Goal: Book appointment/travel/reservation

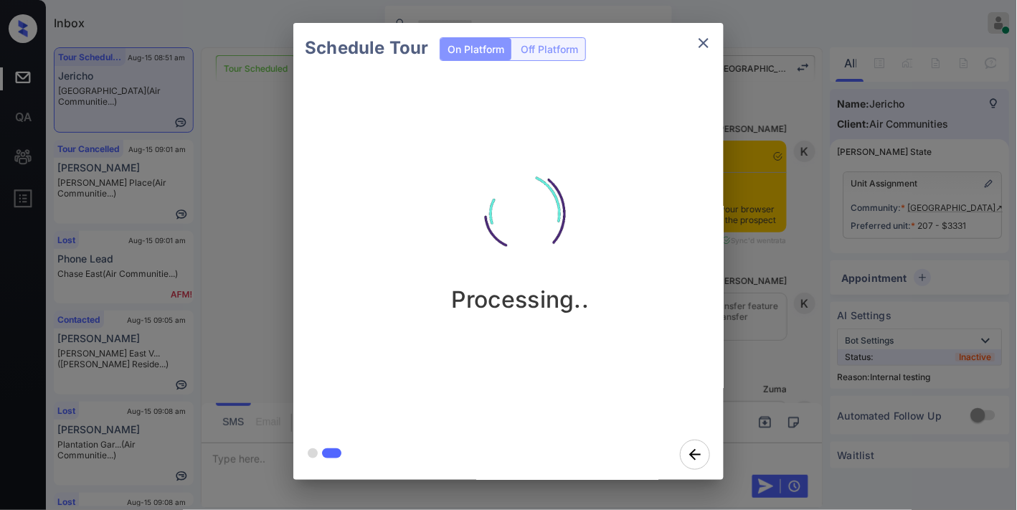
scroll to position [10085, 0]
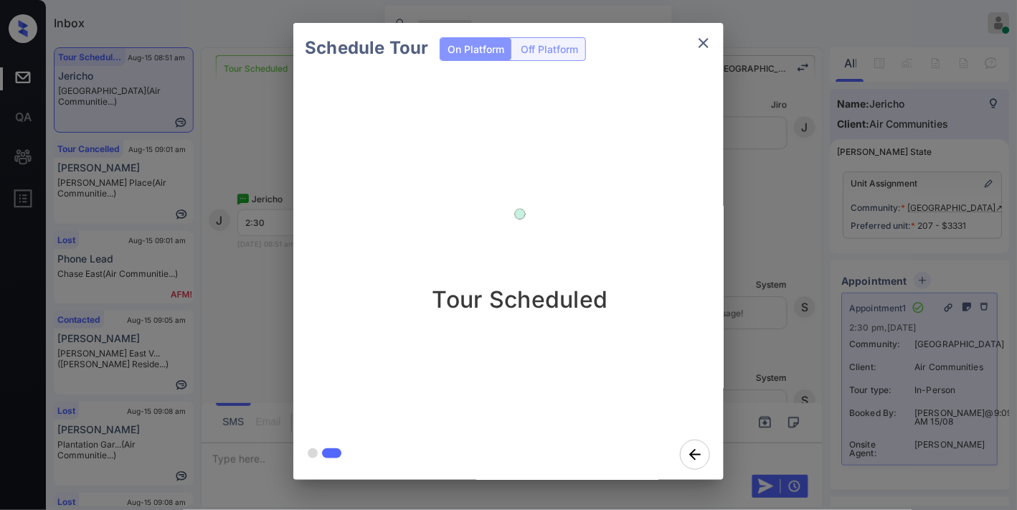
click at [708, 39] on icon "close" at bounding box center [703, 42] width 17 height 17
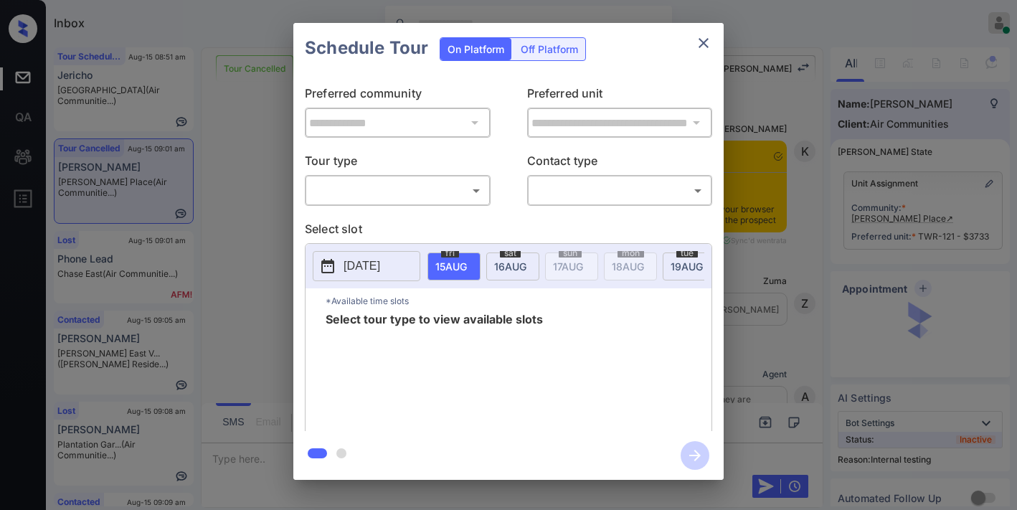
click at [426, 184] on body "Inbox [PERSON_NAME] Online Set yourself offline Set yourself on break Profile S…" at bounding box center [508, 255] width 1017 height 510
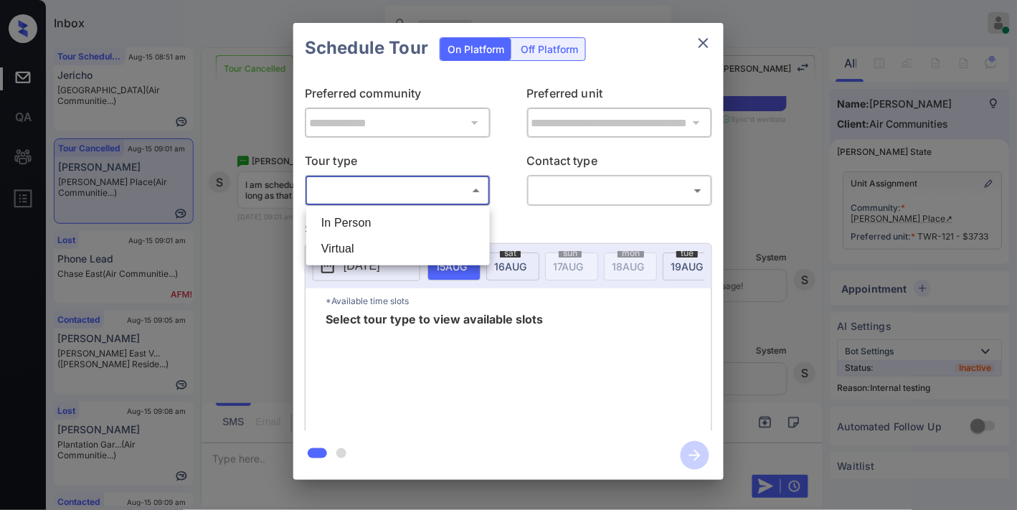
click at [421, 219] on li "In Person" at bounding box center [398, 223] width 176 height 26
type input "********"
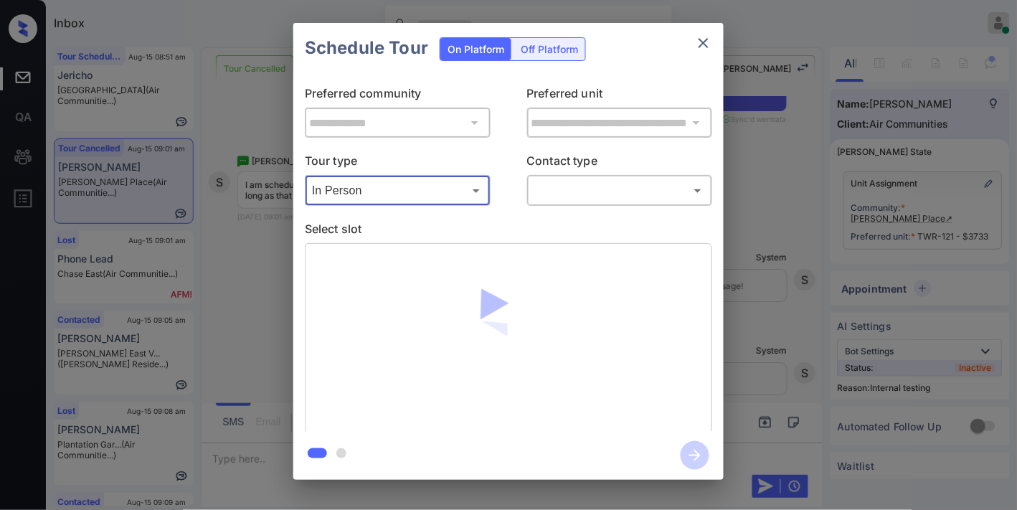
click at [564, 182] on body "Inbox [PERSON_NAME] Online Set yourself offline Set yourself on break Profile S…" at bounding box center [508, 255] width 1017 height 510
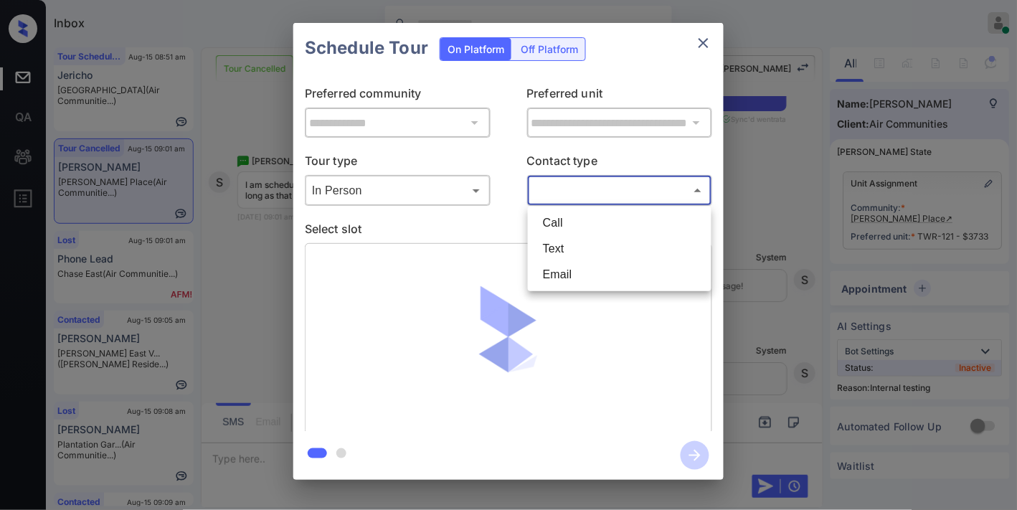
click at [570, 253] on li "Text" at bounding box center [620, 249] width 176 height 26
type input "****"
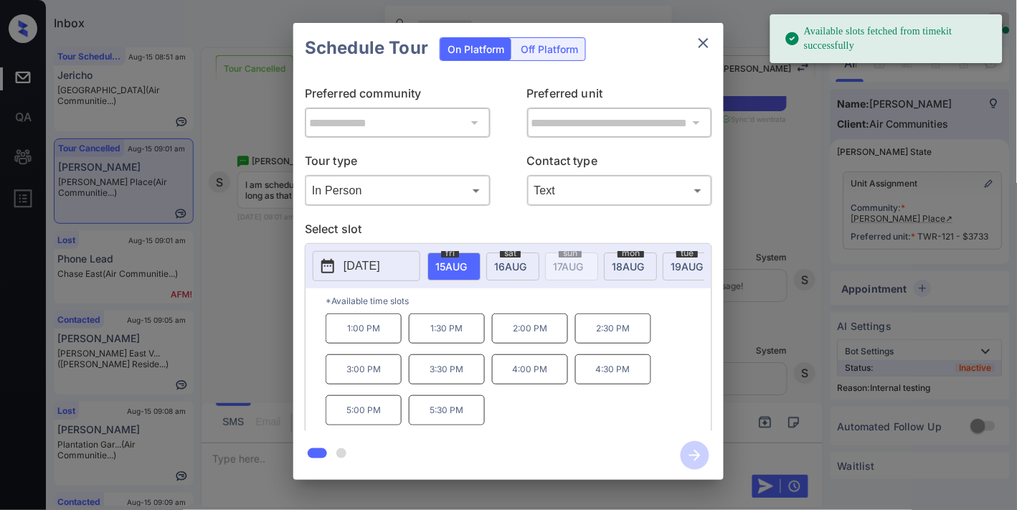
click at [380, 271] on p "[DATE]" at bounding box center [362, 266] width 37 height 17
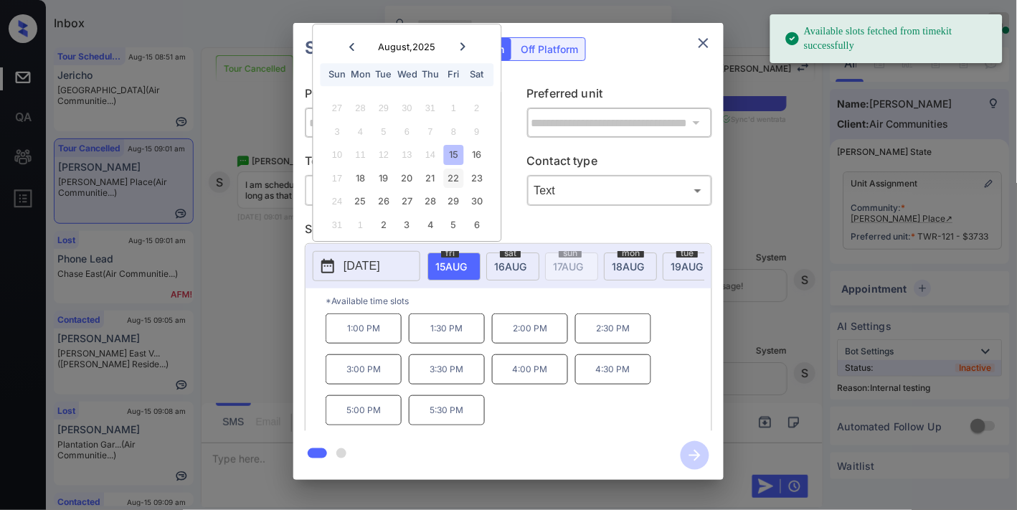
click at [453, 180] on div "22" at bounding box center [453, 178] width 19 height 19
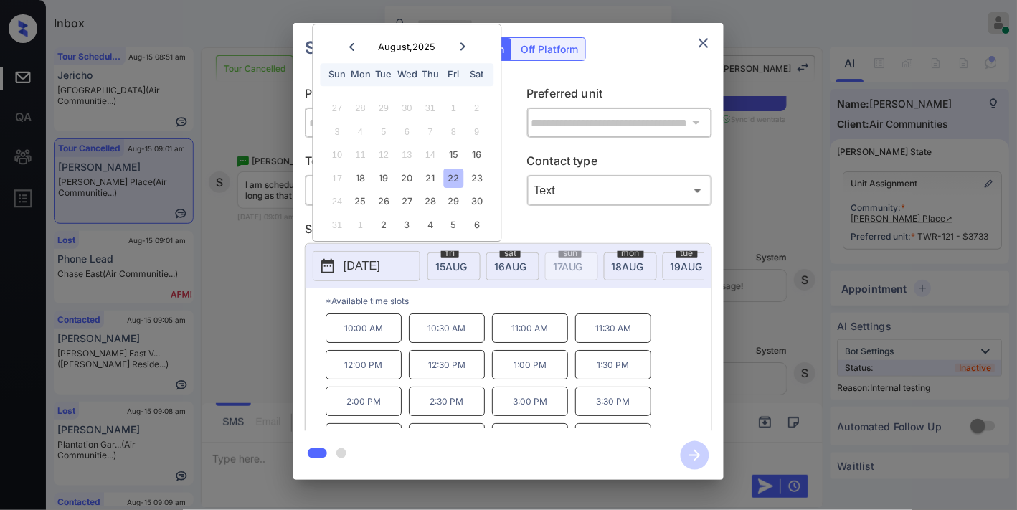
click at [546, 336] on p "11:00 AM" at bounding box center [530, 328] width 76 height 29
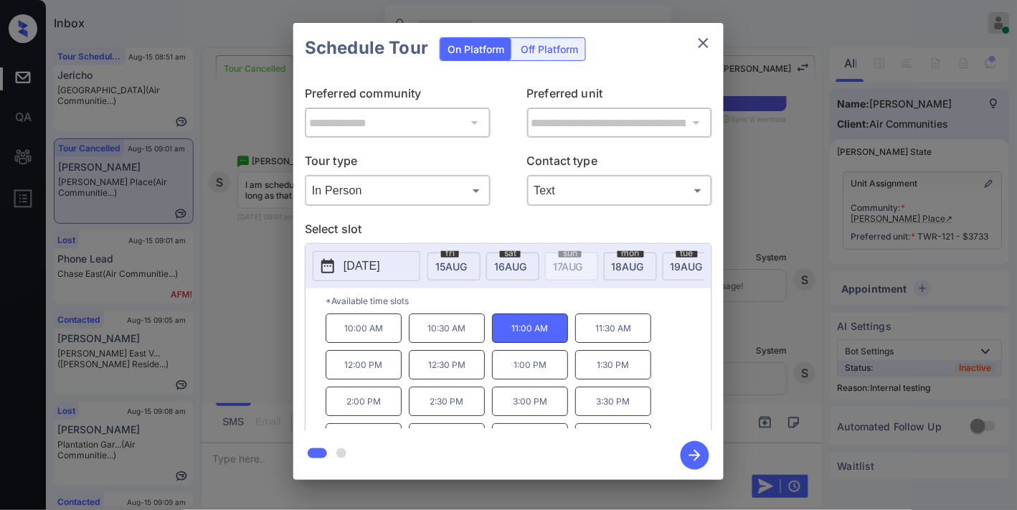
click at [697, 456] on icon "button" at bounding box center [695, 455] width 29 height 29
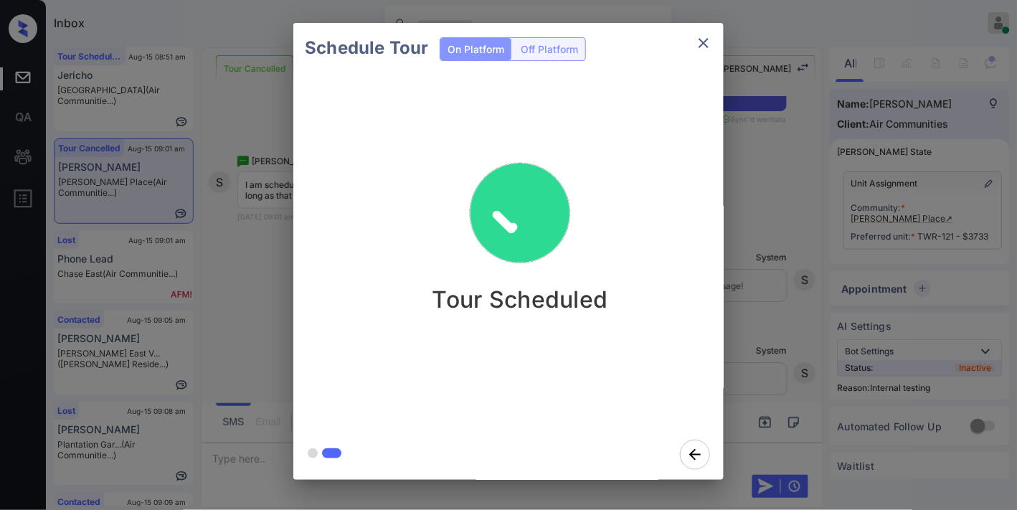
click at [703, 40] on icon "close" at bounding box center [703, 42] width 17 height 17
